Goal: Task Accomplishment & Management: Complete application form

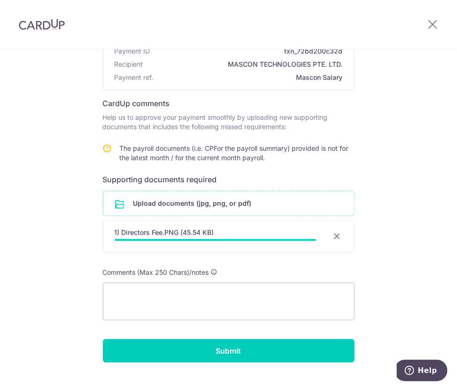
scroll to position [117, 0]
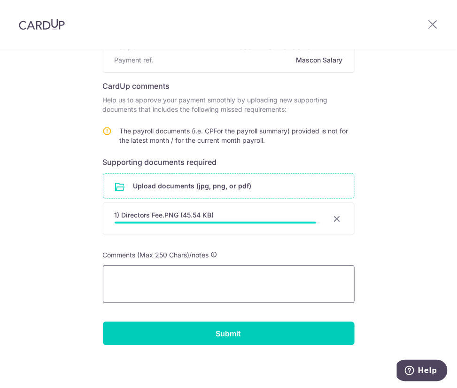
click at [247, 278] on textarea at bounding box center [229, 284] width 252 height 38
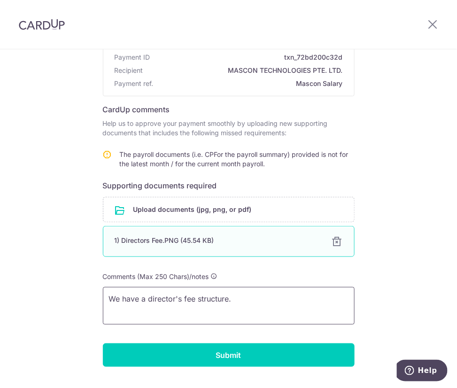
scroll to position [115, 0]
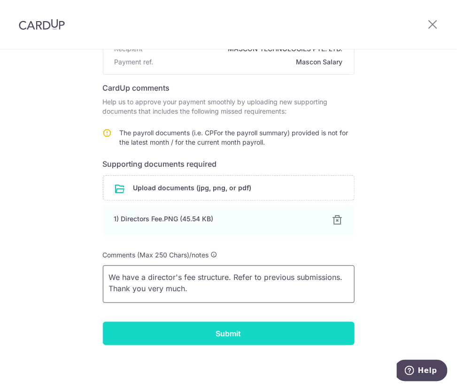
type textarea "We have a director's fee structure. Refer to previous submissions. Thank you ve…"
click at [217, 329] on input "Submit" at bounding box center [229, 333] width 252 height 23
